Goal: Task Accomplishment & Management: Complete application form

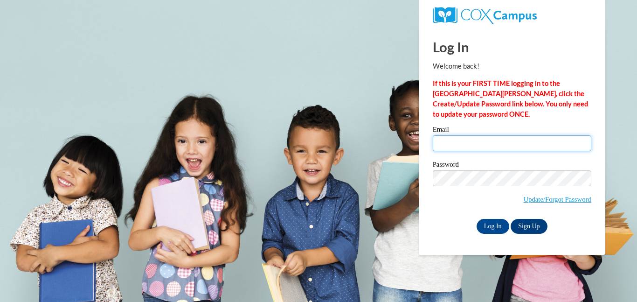
click at [456, 148] on input "Email" at bounding box center [512, 143] width 159 height 16
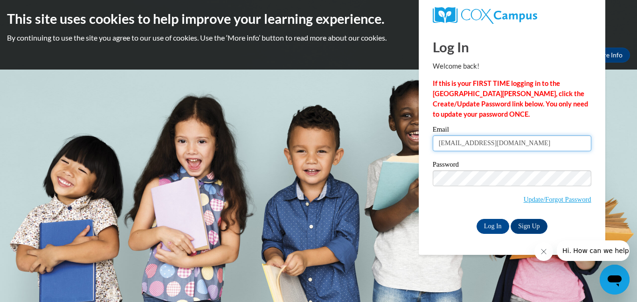
click at [518, 142] on input "askewjackie6@gmail.com" at bounding box center [512, 143] width 159 height 16
type input "a"
type input "[PERSON_NAME][EMAIL_ADDRESS][PERSON_NAME][DOMAIN_NAME]"
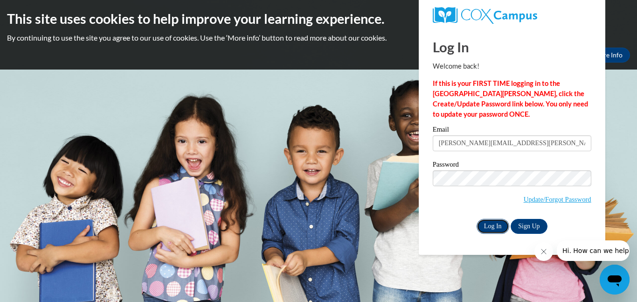
click at [498, 224] on input "Log In" at bounding box center [492, 226] width 33 height 15
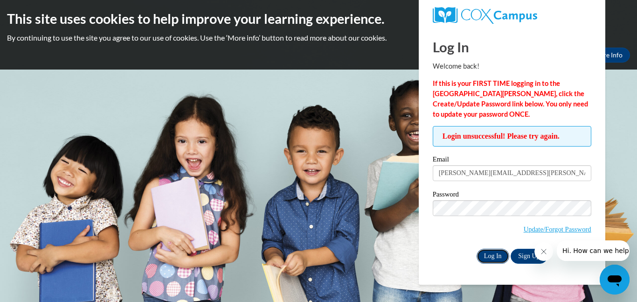
click at [495, 252] on input "Log In" at bounding box center [492, 256] width 33 height 15
click at [490, 250] on input "Log In" at bounding box center [492, 256] width 33 height 15
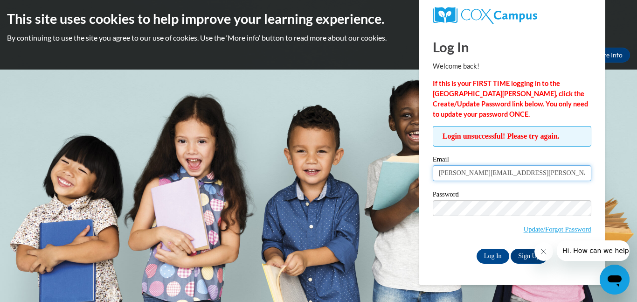
click at [580, 180] on input "[PERSON_NAME][EMAIL_ADDRESS][PERSON_NAME][DOMAIN_NAME]" at bounding box center [512, 173] width 159 height 16
type input "j"
type input "[PERSON_NAME][EMAIL_ADDRESS][PERSON_NAME][DOMAIN_NAME]"
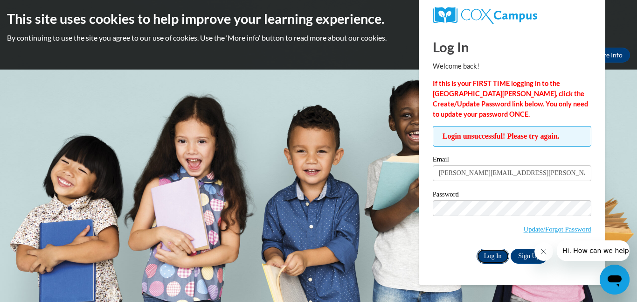
click at [491, 254] on input "Log In" at bounding box center [492, 256] width 33 height 15
click at [497, 255] on input "Log In" at bounding box center [492, 256] width 33 height 15
click at [465, 267] on div "Log In Welcome back! If this is your FIRST TIME logging in to the NEW Cox Campu…" at bounding box center [512, 156] width 200 height 256
click at [495, 251] on input "Log In" at bounding box center [492, 256] width 33 height 15
click at [482, 254] on input "Log In" at bounding box center [492, 256] width 33 height 15
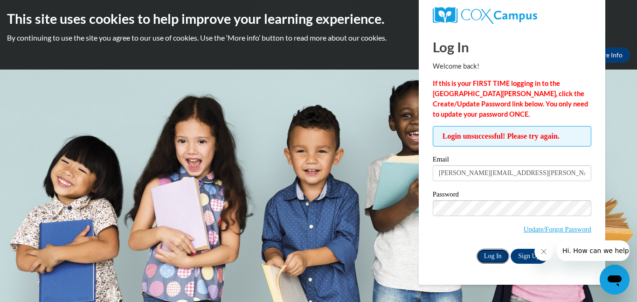
click at [489, 254] on input "Log In" at bounding box center [492, 256] width 33 height 15
click at [488, 254] on input "Log In" at bounding box center [492, 256] width 33 height 15
